Goal: Obtain resource: Download file/media

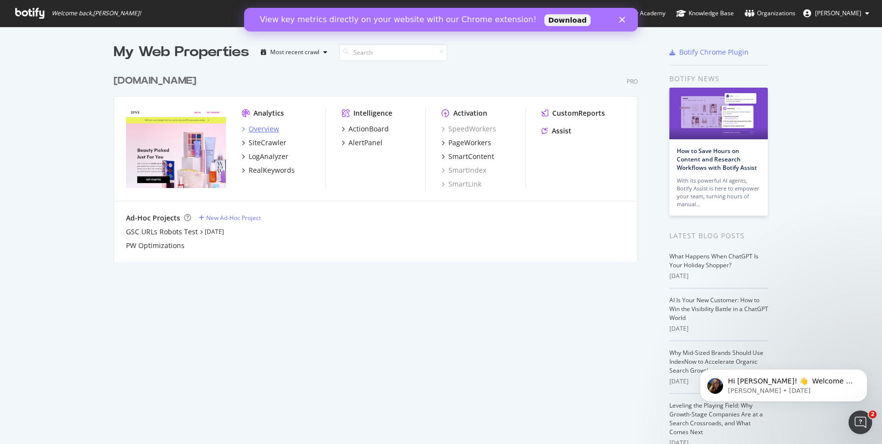
click at [261, 127] on div "Overview" at bounding box center [263, 129] width 31 height 10
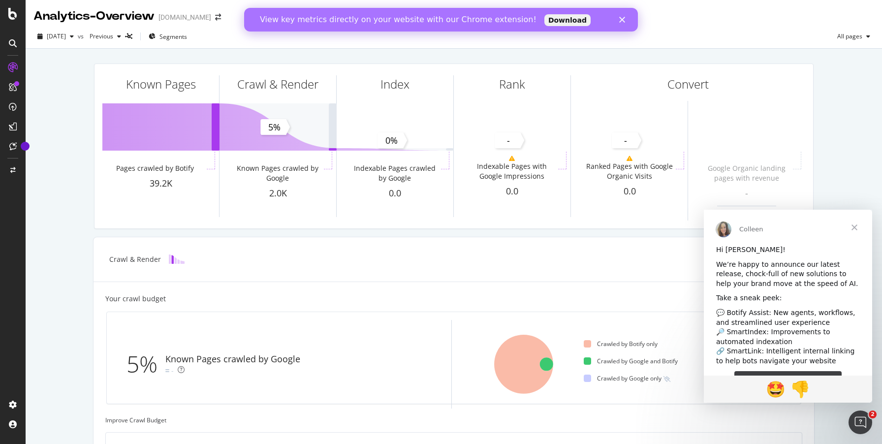
click at [854, 227] on span "Close" at bounding box center [854, 227] width 35 height 35
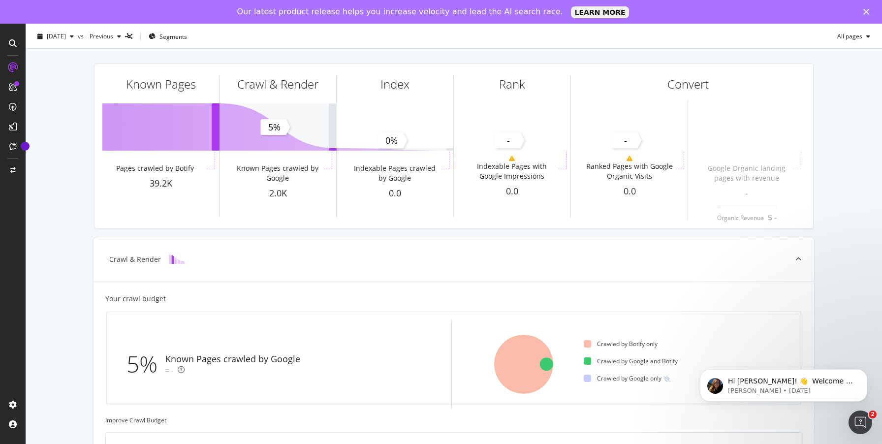
click at [79, 195] on div "Known Pages Pages crawled by Botify 39.2K Crawl & Render Known Pages crawled by…" at bounding box center [454, 406] width 856 height 715
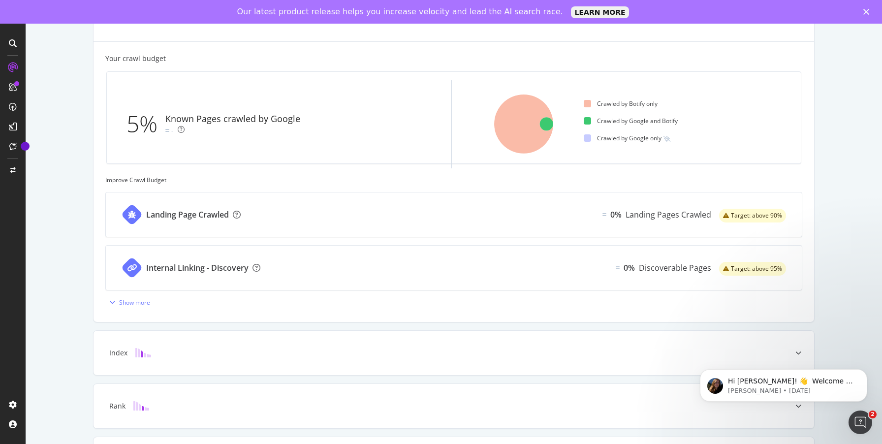
scroll to position [320, 0]
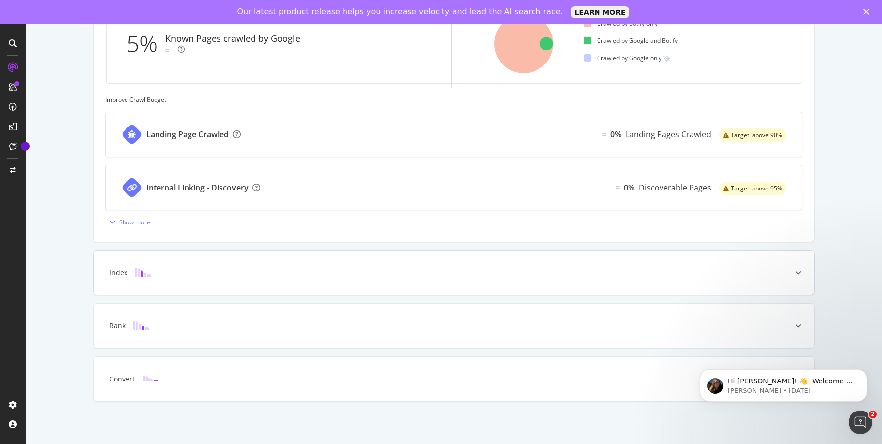
click at [121, 273] on div "Index" at bounding box center [118, 273] width 18 height 10
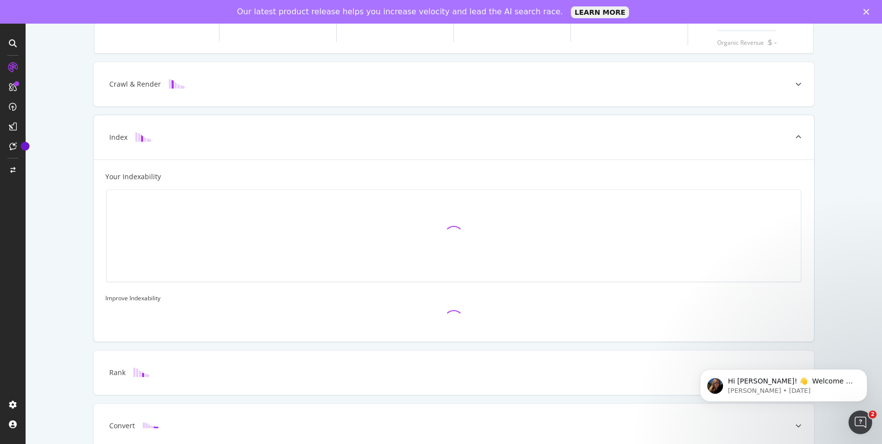
scroll to position [0, 0]
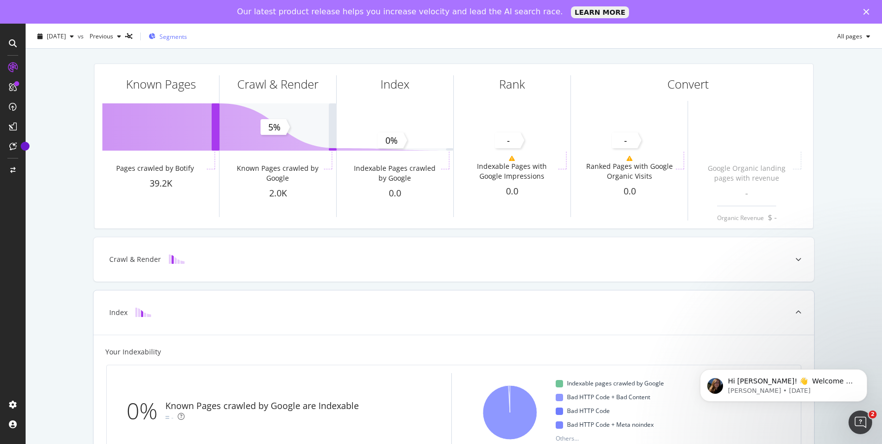
click at [187, 33] on span "Segments" at bounding box center [173, 36] width 28 height 8
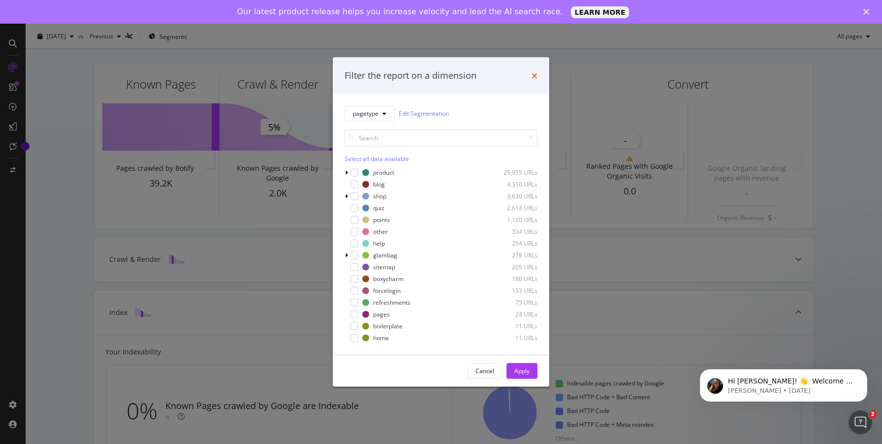
click at [533, 77] on icon "times" at bounding box center [534, 75] width 6 height 8
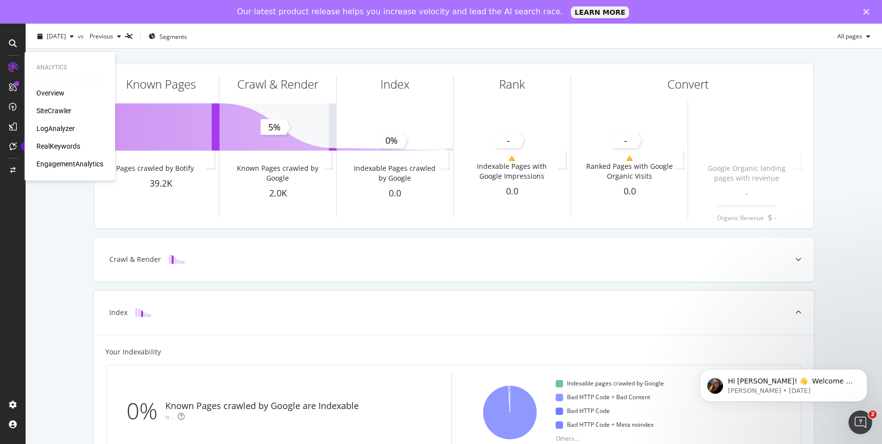
click at [58, 110] on div "SiteCrawler" at bounding box center [53, 111] width 35 height 10
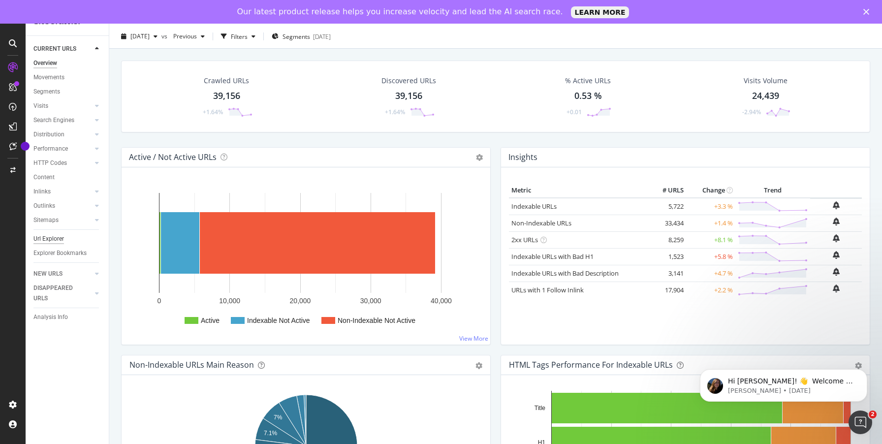
click at [47, 239] on div "Url Explorer" at bounding box center [48, 239] width 31 height 10
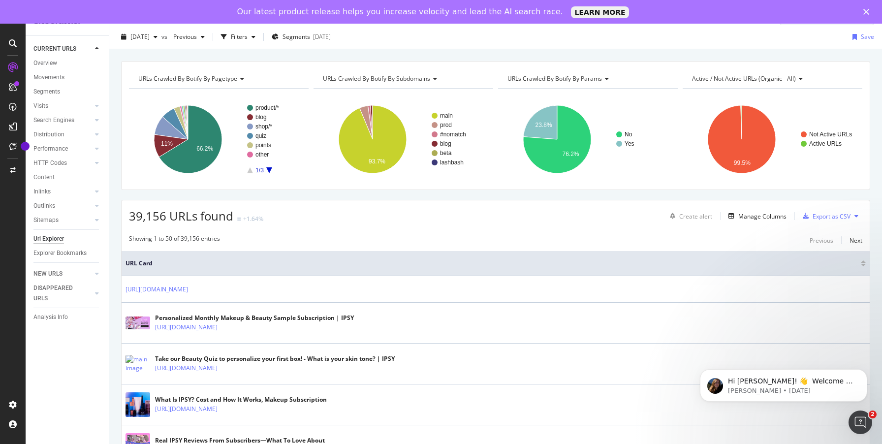
click at [190, 74] on span "URLs Crawled By Botify By pagetype" at bounding box center [187, 78] width 99 height 8
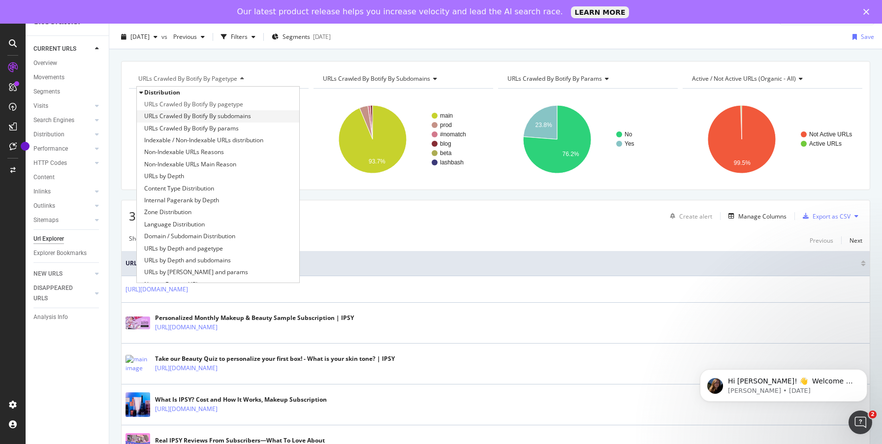
click at [186, 117] on span "URLs Crawled By Botify By subdomains" at bounding box center [197, 116] width 107 height 10
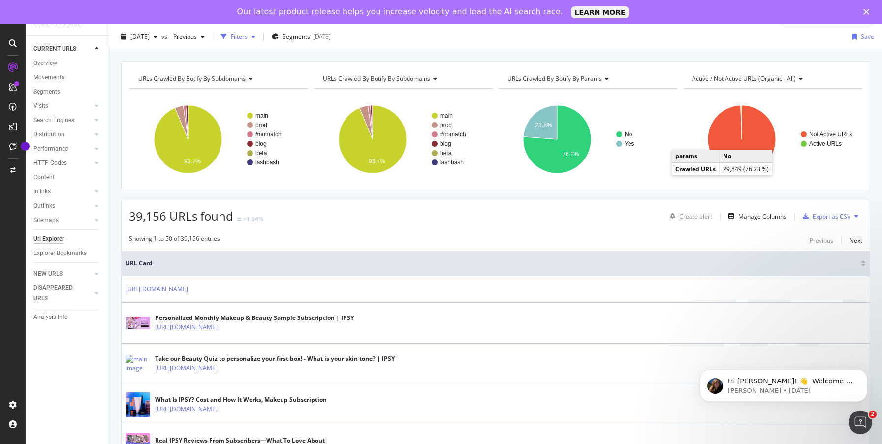
click at [259, 34] on div "button" at bounding box center [254, 37] width 12 height 6
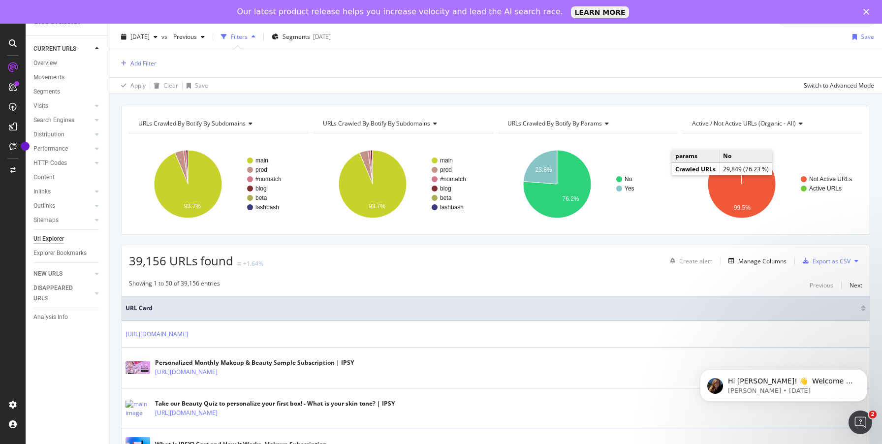
click at [212, 65] on div "Add Filter" at bounding box center [495, 63] width 757 height 28
click at [145, 64] on div "Add Filter" at bounding box center [143, 63] width 26 height 8
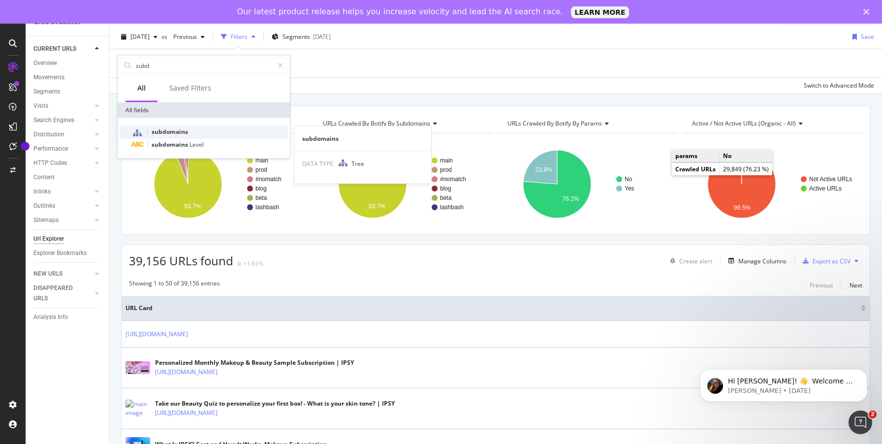
type input "subd"
click at [179, 133] on span "subdomains" at bounding box center [170, 131] width 36 height 8
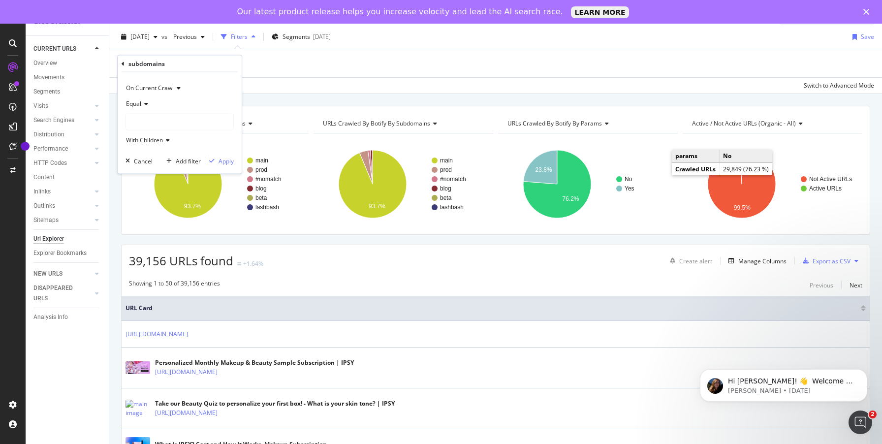
click at [155, 122] on div at bounding box center [179, 122] width 107 height 16
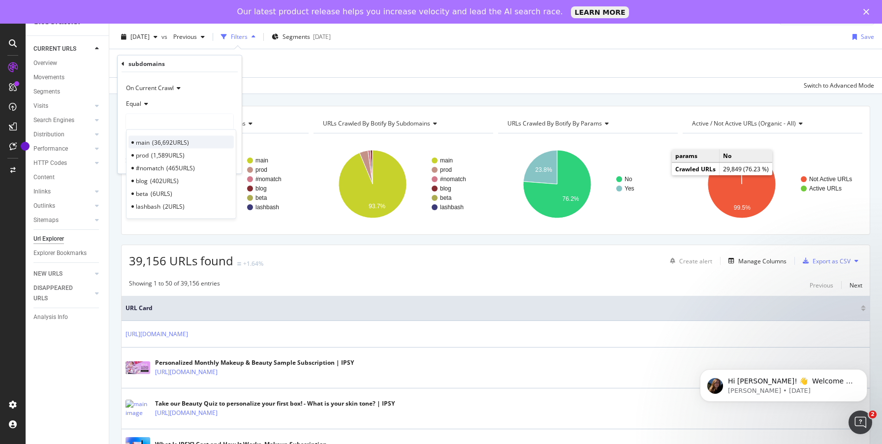
click at [155, 142] on span "36,692 URLS" at bounding box center [170, 142] width 37 height 8
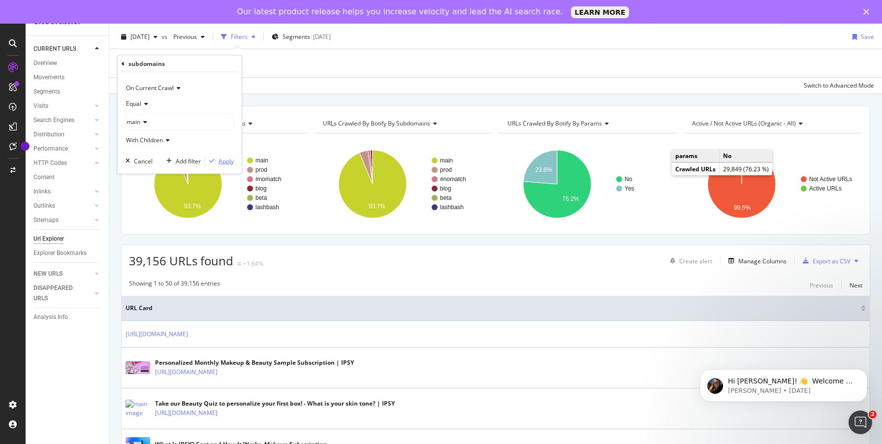
click at [233, 161] on div "Apply" at bounding box center [225, 160] width 15 height 8
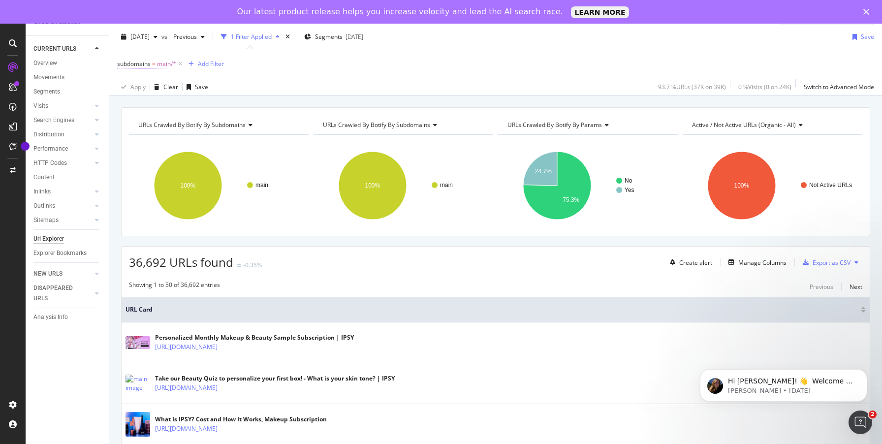
click at [168, 64] on span "main/*" at bounding box center [166, 64] width 19 height 14
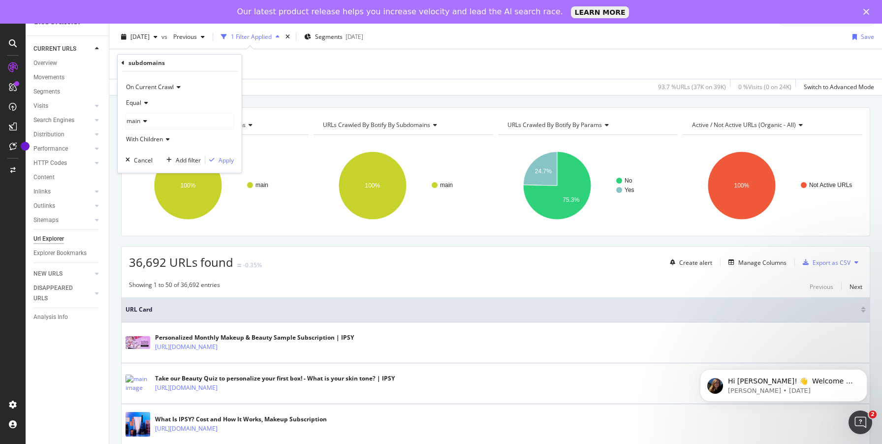
click at [144, 104] on icon at bounding box center [144, 103] width 7 height 6
click at [141, 138] on span "Not Equal" at bounding box center [143, 136] width 27 height 8
click at [228, 162] on div "Apply" at bounding box center [225, 160] width 15 height 8
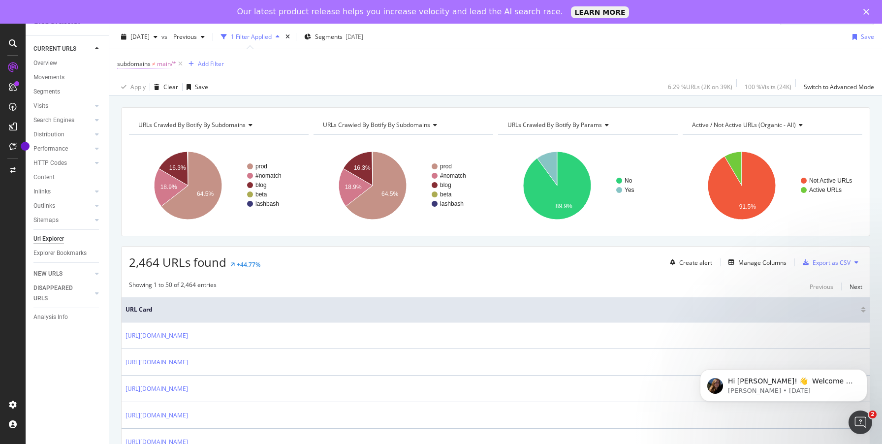
click at [159, 65] on span "main/*" at bounding box center [166, 64] width 19 height 14
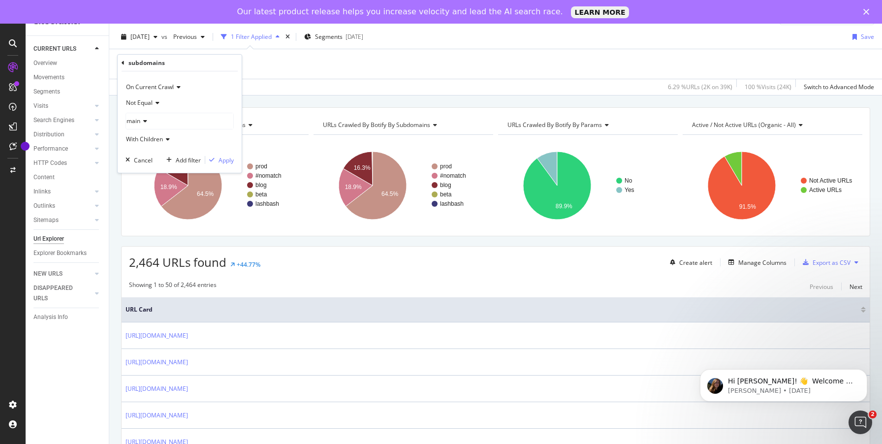
click at [156, 122] on div "main" at bounding box center [179, 121] width 107 height 16
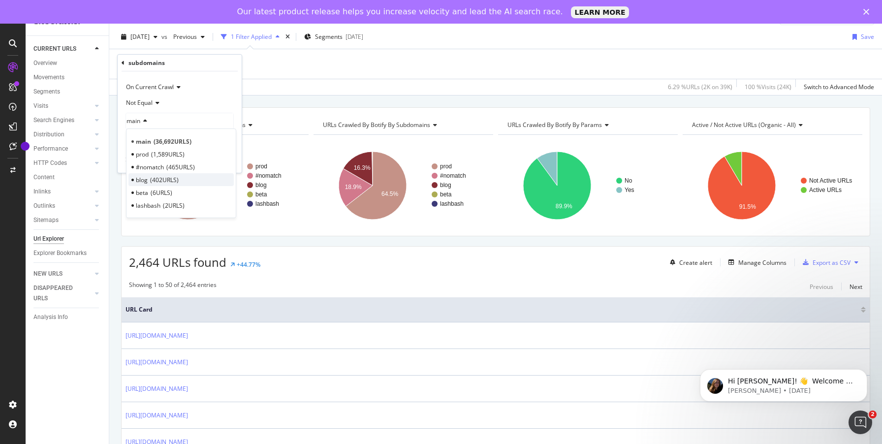
click at [149, 179] on div "blog 402 URLS" at bounding box center [180, 179] width 105 height 13
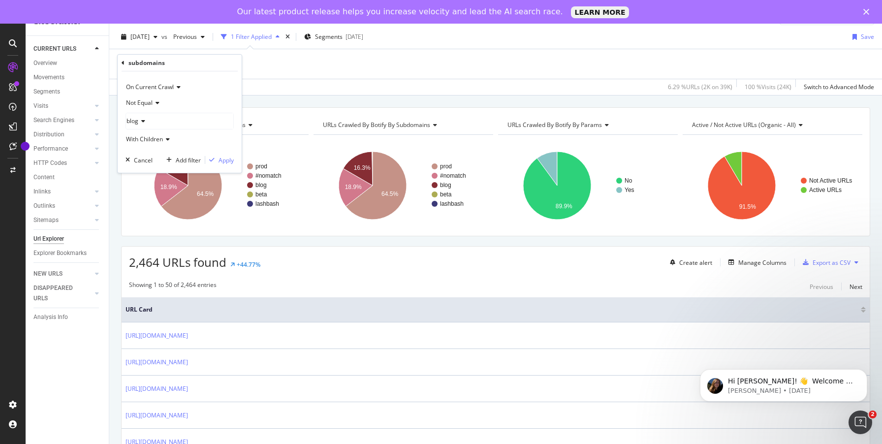
click at [146, 119] on div "blog" at bounding box center [179, 121] width 107 height 16
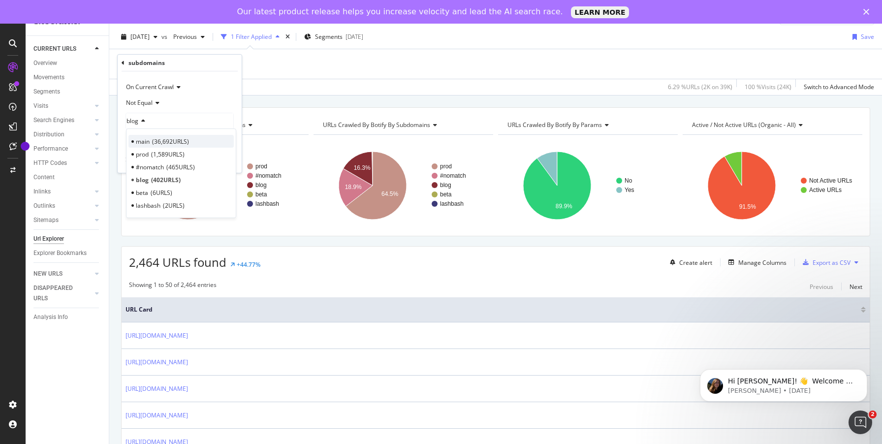
click at [150, 141] on div "main 36,692 URLS" at bounding box center [180, 141] width 105 height 13
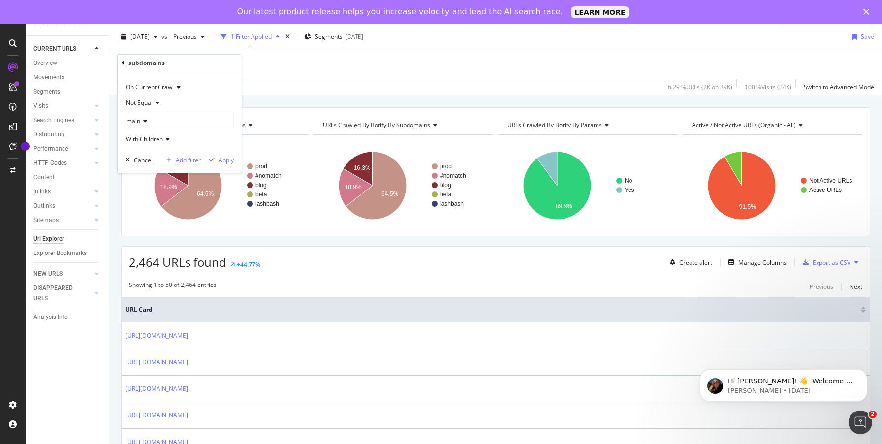
click at [196, 156] on div "Add filter" at bounding box center [188, 160] width 25 height 8
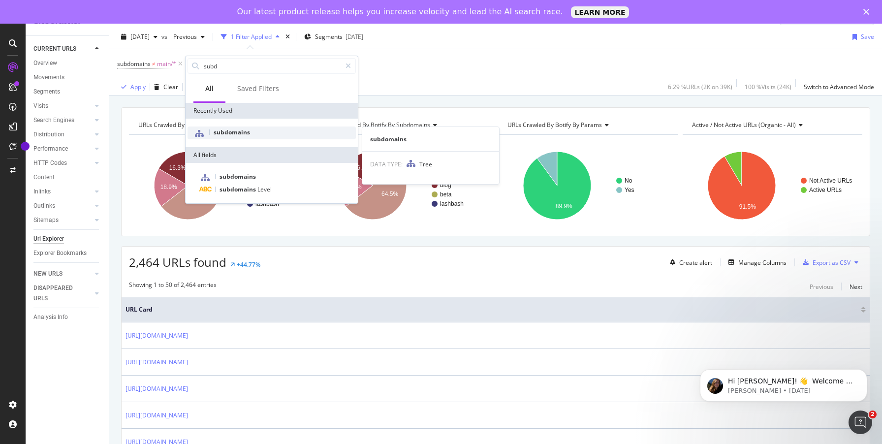
click at [233, 131] on span "subdomains" at bounding box center [232, 132] width 36 height 8
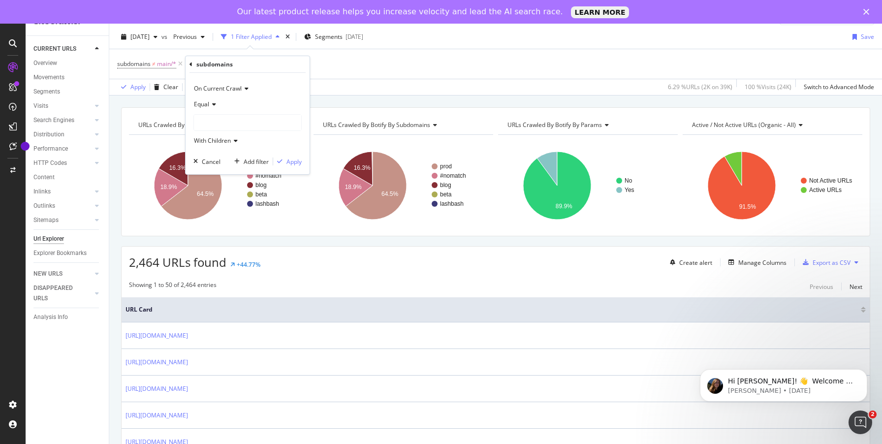
click at [209, 107] on icon at bounding box center [212, 104] width 7 height 6
click at [210, 138] on span "Not Equal" at bounding box center [211, 137] width 27 height 8
click at [217, 121] on div at bounding box center [247, 123] width 107 height 16
click at [216, 182] on div "blog 402 URLS" at bounding box center [248, 181] width 105 height 13
click at [295, 162] on div "Apply" at bounding box center [293, 161] width 15 height 8
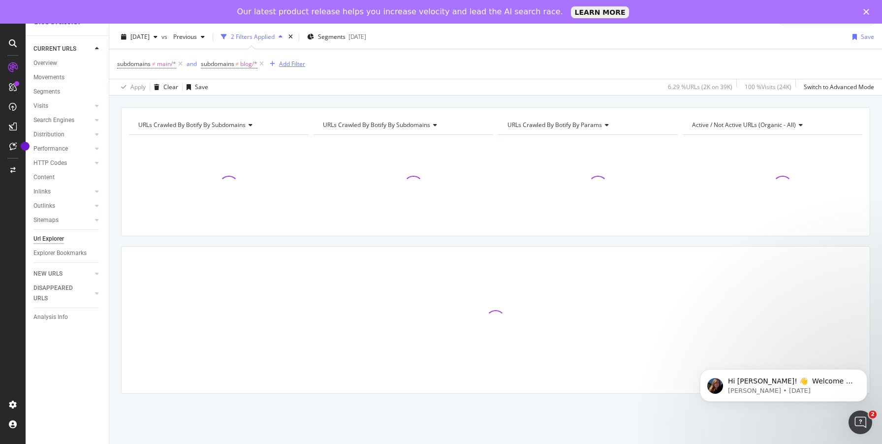
click at [294, 65] on div "Add Filter" at bounding box center [292, 64] width 26 height 8
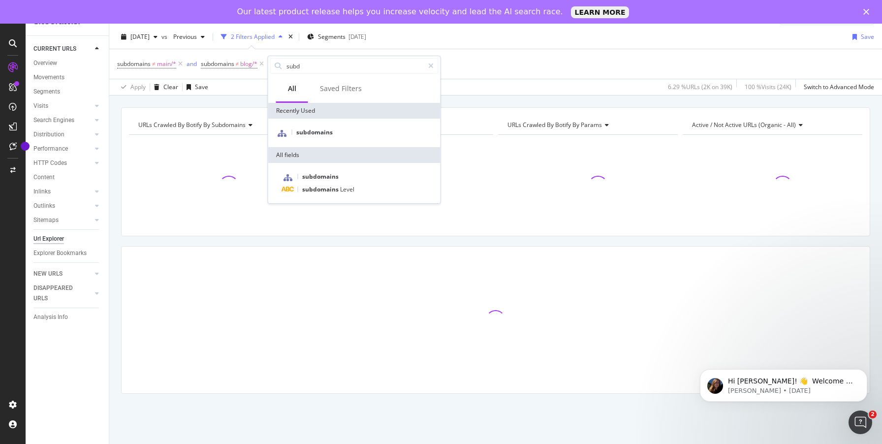
click at [296, 126] on div "subdomains" at bounding box center [354, 133] width 172 height 29
click at [299, 129] on span "subdomains" at bounding box center [314, 132] width 36 height 8
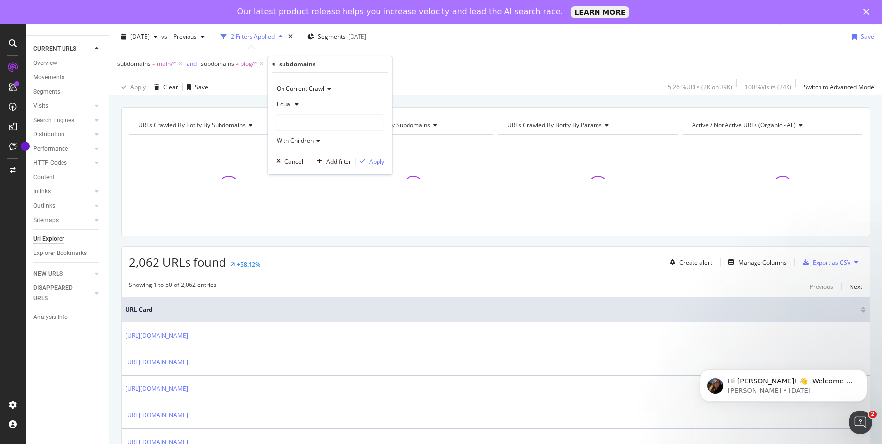
click at [294, 107] on icon at bounding box center [295, 104] width 7 height 6
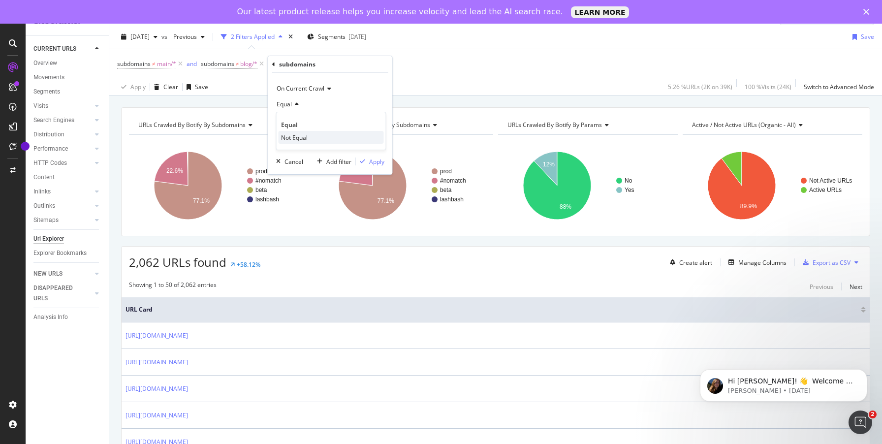
click at [295, 135] on span "Not Equal" at bounding box center [294, 137] width 27 height 8
click at [297, 127] on div at bounding box center [330, 123] width 107 height 16
click at [332, 103] on div "Not Equal" at bounding box center [330, 104] width 108 height 16
click at [427, 73] on div "subdomains ≠ main/* and subdomains ≠ blog/* Add Filter" at bounding box center [495, 64] width 757 height 30
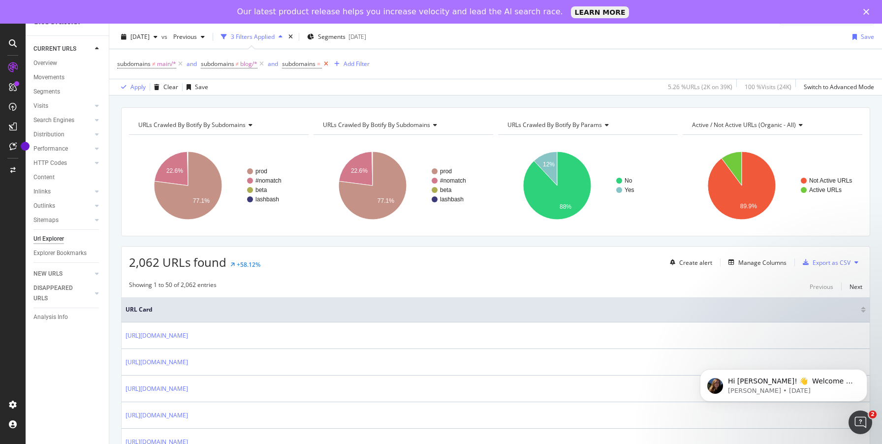
click at [330, 62] on icon at bounding box center [326, 64] width 8 height 10
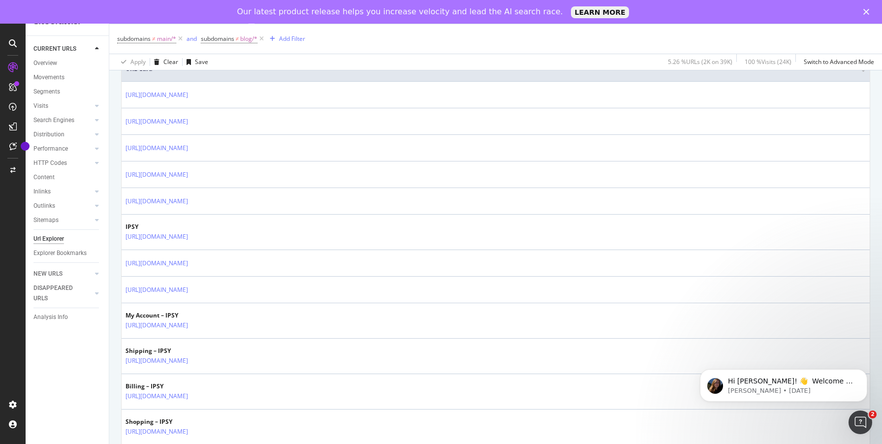
scroll to position [239, 0]
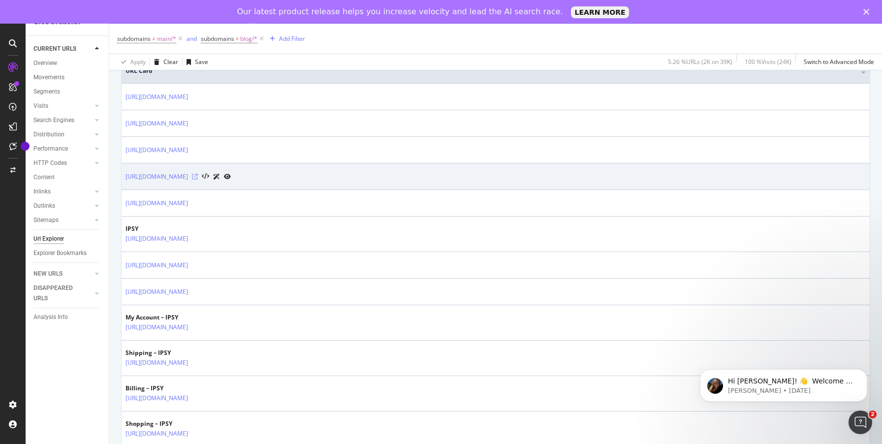
click at [198, 176] on icon at bounding box center [195, 177] width 6 height 6
click at [198, 177] on icon at bounding box center [195, 177] width 6 height 6
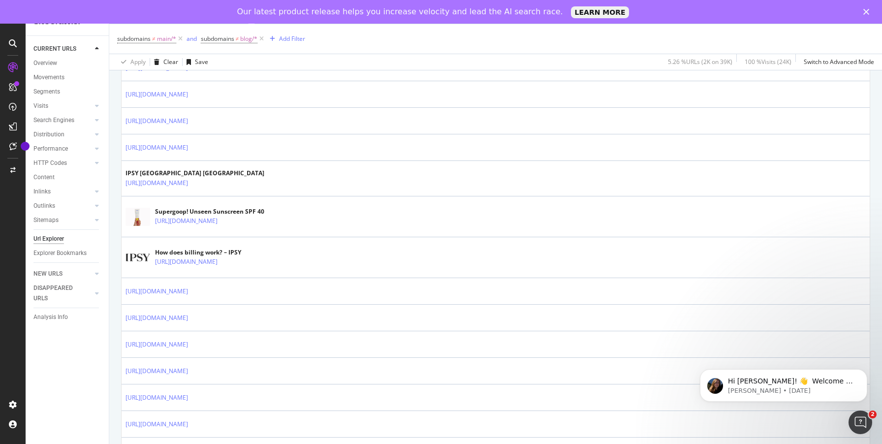
scroll to position [791, 0]
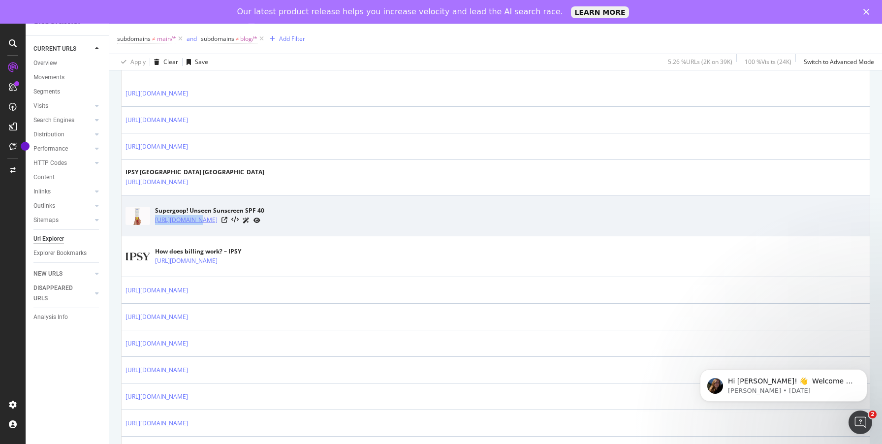
drag, startPoint x: 522, startPoint y: 218, endPoint x: 155, endPoint y: 221, distance: 366.6
click at [155, 221] on div "[URL][DOMAIN_NAME]" at bounding box center [209, 220] width 109 height 10
copy link "[URL]"
drag, startPoint x: 522, startPoint y: 219, endPoint x: 156, endPoint y: 219, distance: 366.1
click at [156, 219] on div "[URL][DOMAIN_NAME]" at bounding box center [209, 220] width 109 height 10
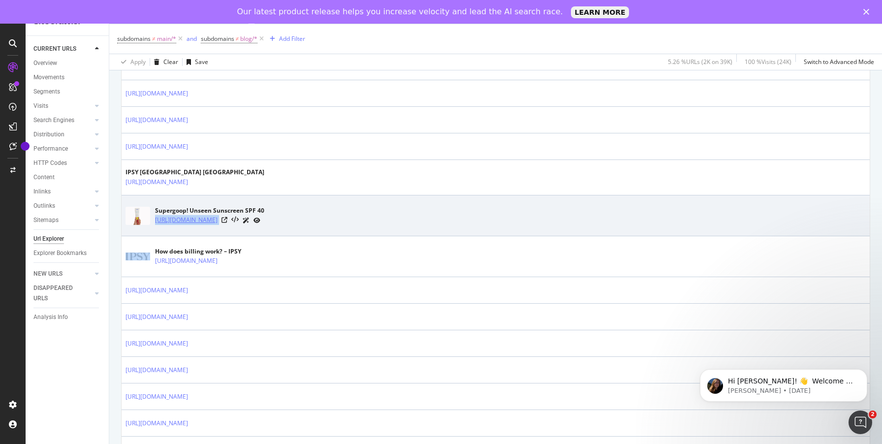
copy tbody "[URL][DOMAIN_NAME]"
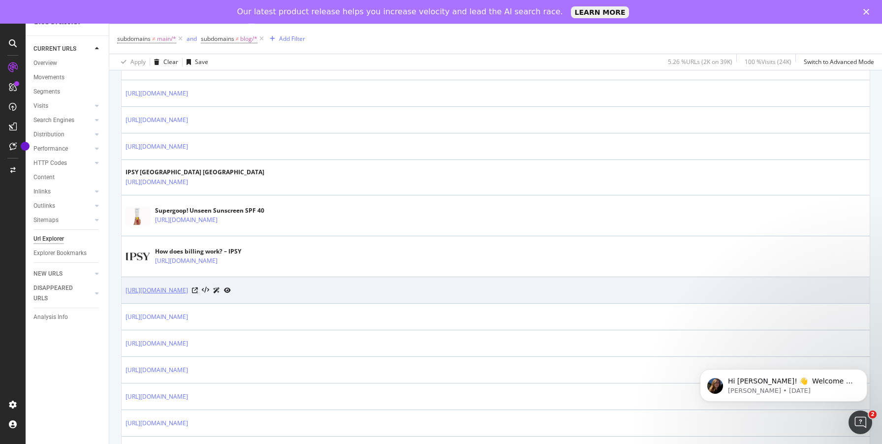
drag, startPoint x: 294, startPoint y: 291, endPoint x: 243, endPoint y: 293, distance: 50.7
click at [231, 293] on div "[URL][DOMAIN_NAME]" at bounding box center [177, 290] width 105 height 10
drag, startPoint x: 122, startPoint y: 283, endPoint x: 290, endPoint y: 288, distance: 168.3
click at [290, 288] on td "[URL][DOMAIN_NAME]" at bounding box center [496, 290] width 748 height 27
copy link "[URL][DOMAIN_NAME]"
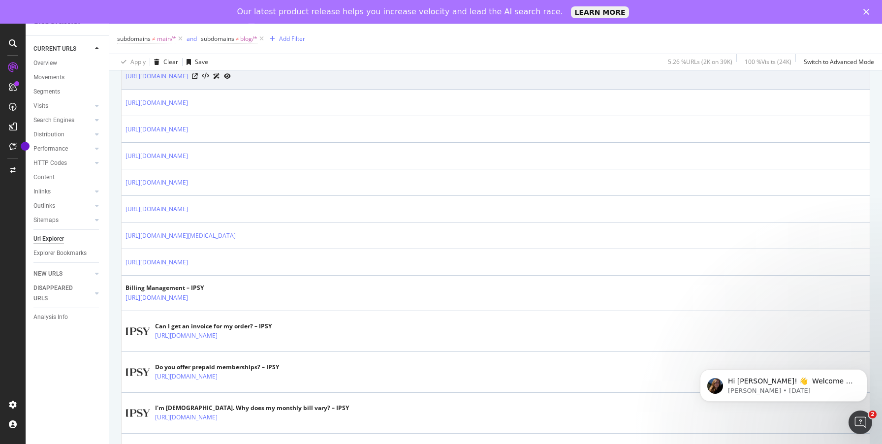
scroll to position [1033, 0]
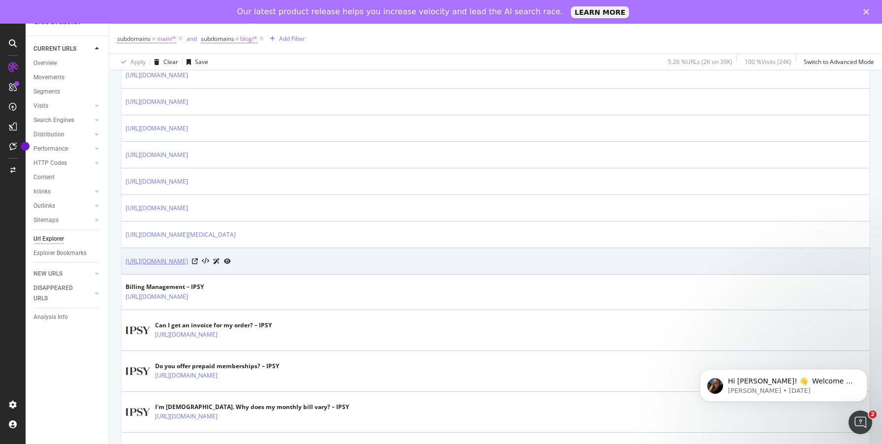
drag, startPoint x: 257, startPoint y: 261, endPoint x: 126, endPoint y: 256, distance: 131.0
click at [126, 256] on div "[URL][DOMAIN_NAME]" at bounding box center [177, 261] width 105 height 10
copy link "[URL][DOMAIN_NAME]"
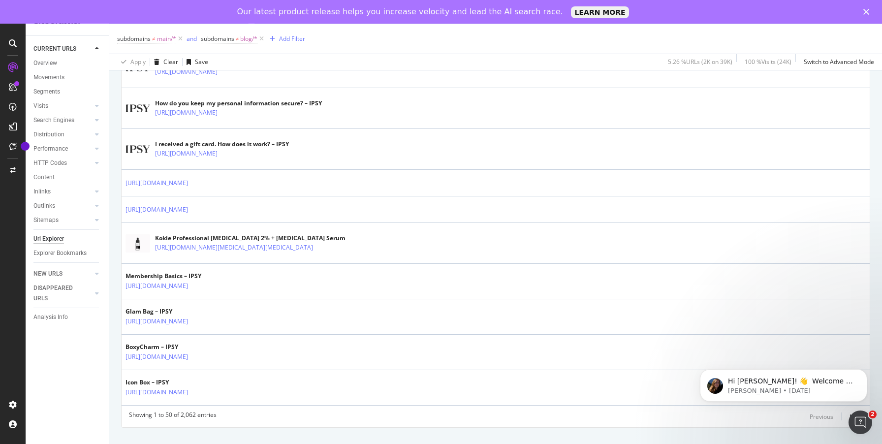
scroll to position [1542, 0]
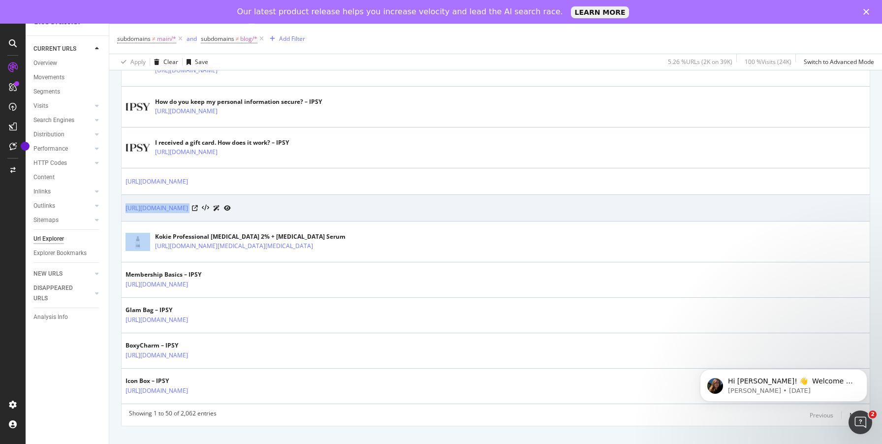
drag, startPoint x: 377, startPoint y: 206, endPoint x: 124, endPoint y: 211, distance: 253.0
click at [124, 211] on td "[URL][DOMAIN_NAME]" at bounding box center [496, 208] width 748 height 27
copy tbody "[URL][DOMAIN_NAME]"
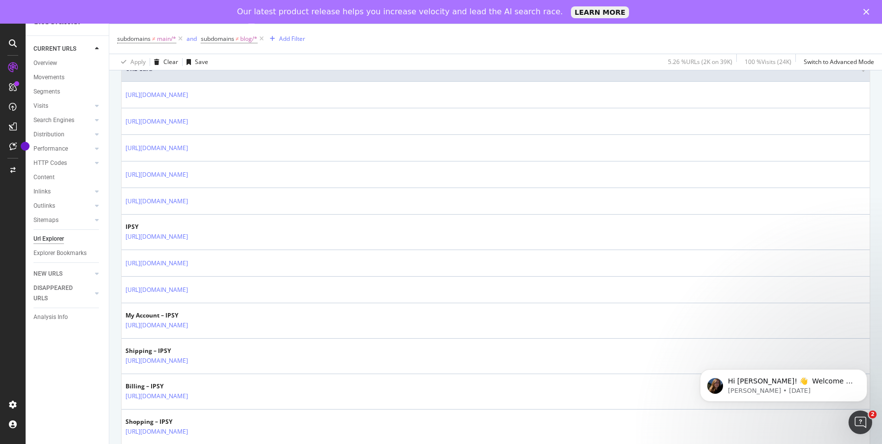
scroll to position [0, 0]
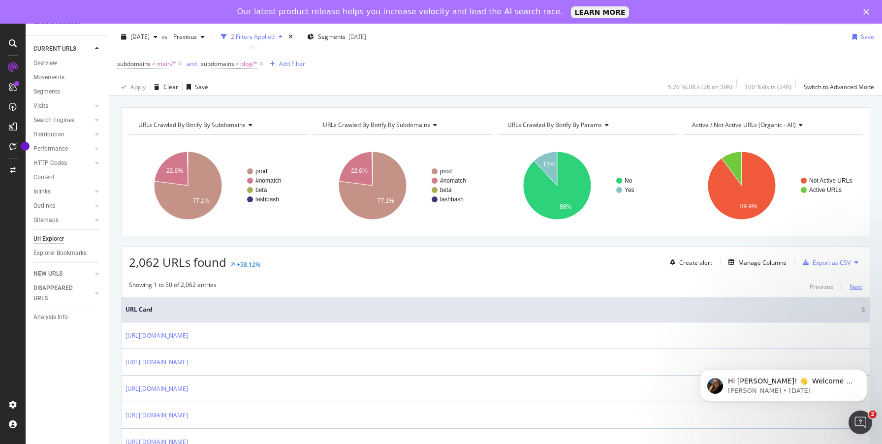
click at [856, 288] on div "Next" at bounding box center [855, 286] width 13 height 8
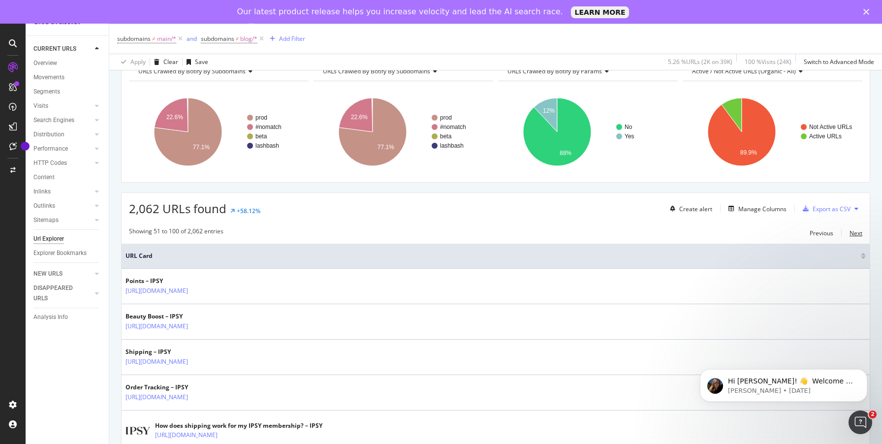
scroll to position [56, 0]
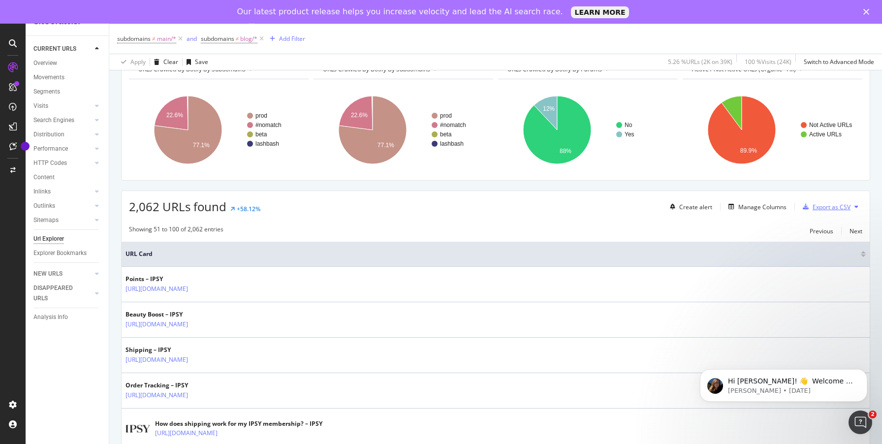
click at [840, 208] on div "Export as CSV" at bounding box center [831, 207] width 38 height 8
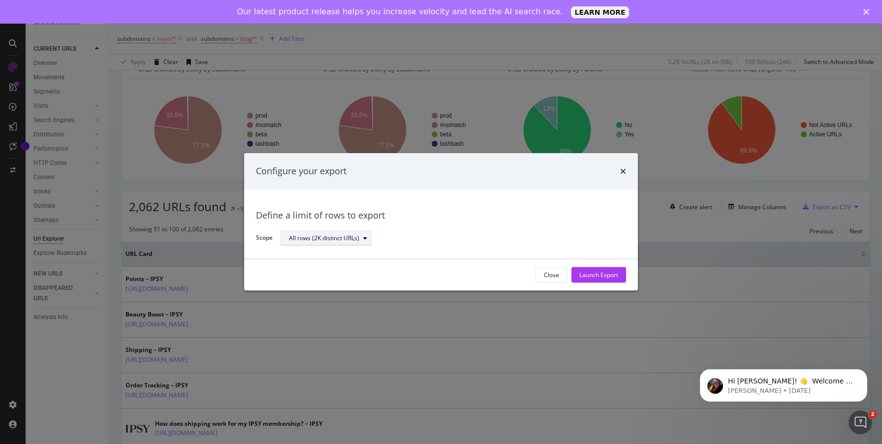
click at [330, 235] on div "All rows (2K distinct URLs)" at bounding box center [324, 238] width 70 height 6
click at [587, 272] on div "Launch Export" at bounding box center [598, 275] width 39 height 8
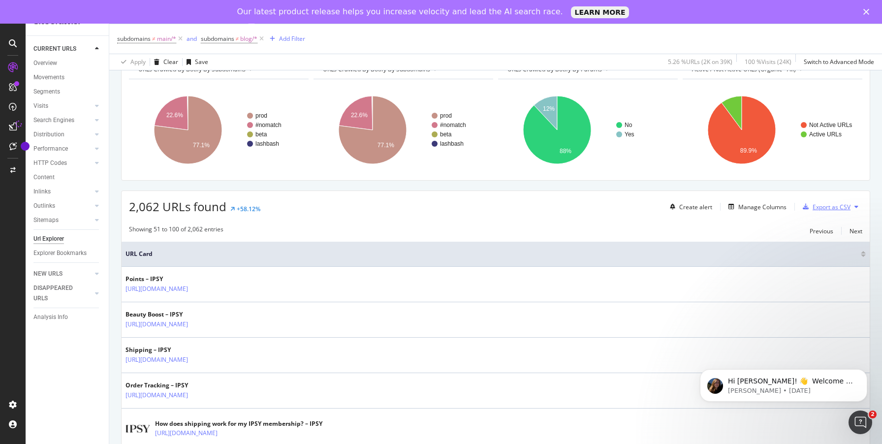
click at [822, 208] on div "Export as CSV" at bounding box center [831, 207] width 38 height 8
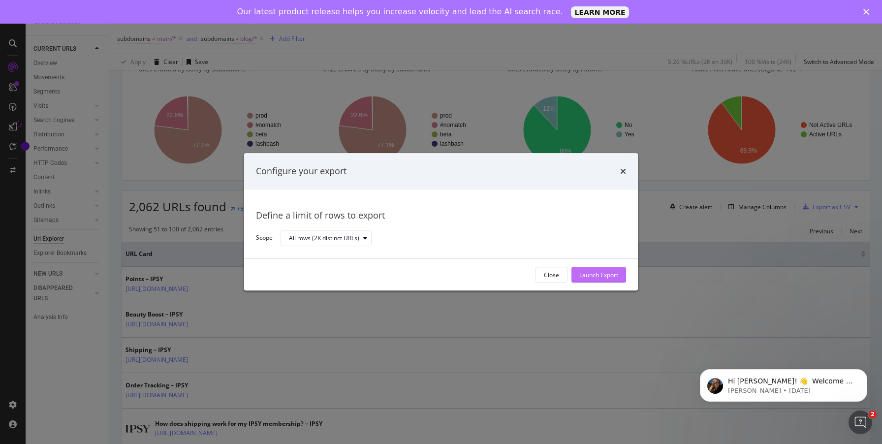
click at [582, 277] on div "Launch Export" at bounding box center [598, 275] width 39 height 8
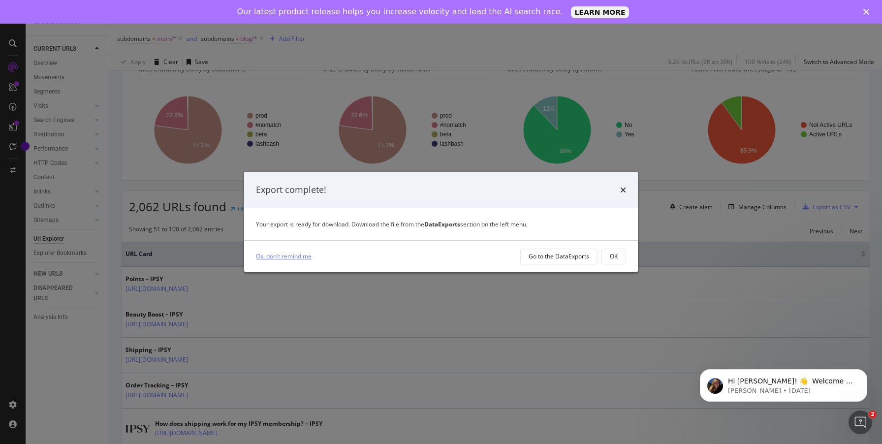
click at [865, 13] on polygon "Close" at bounding box center [866, 12] width 6 height 6
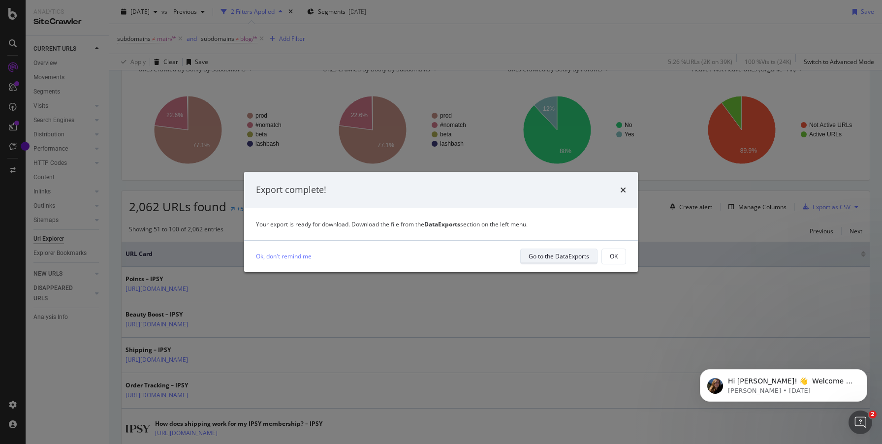
click at [579, 259] on div "Go to the DataExports" at bounding box center [558, 256] width 61 height 8
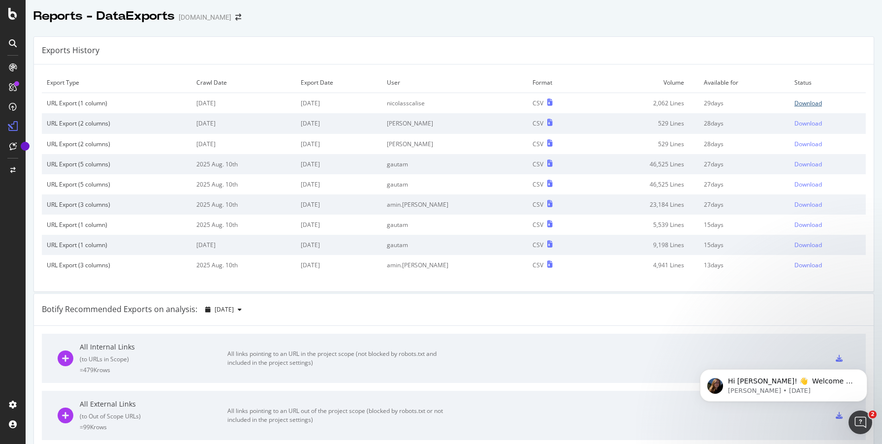
click at [809, 101] on div "Download" at bounding box center [808, 103] width 28 height 8
